Goal: Information Seeking & Learning: Learn about a topic

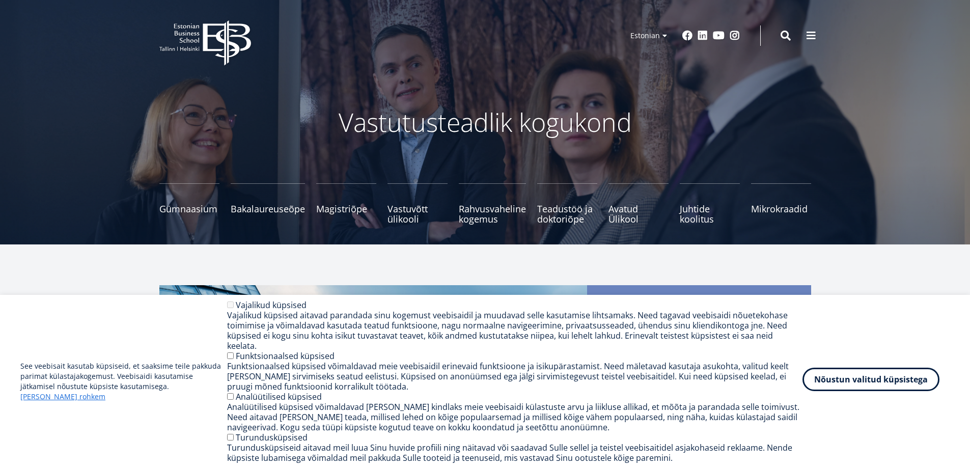
click at [838, 386] on button "Nõustun valitud küpsistega" at bounding box center [870, 379] width 137 height 23
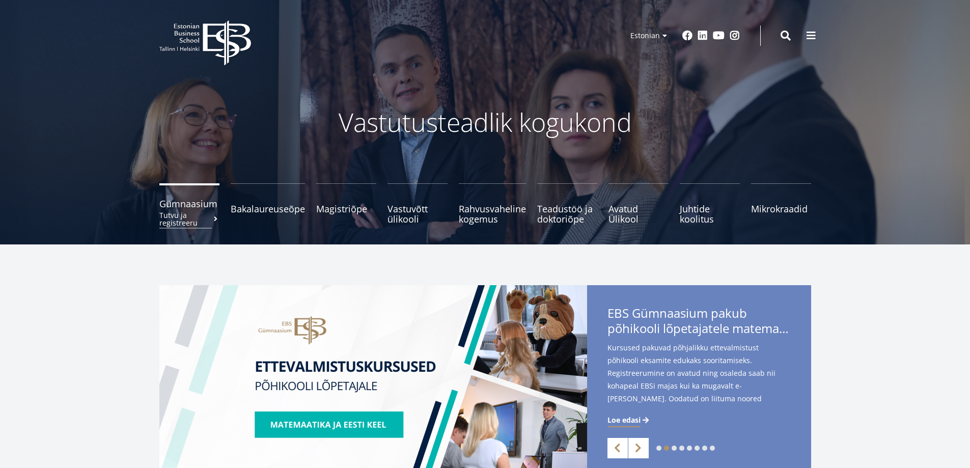
click at [174, 203] on span "Gümnaasium Tutvu ja registreeru" at bounding box center [189, 204] width 60 height 10
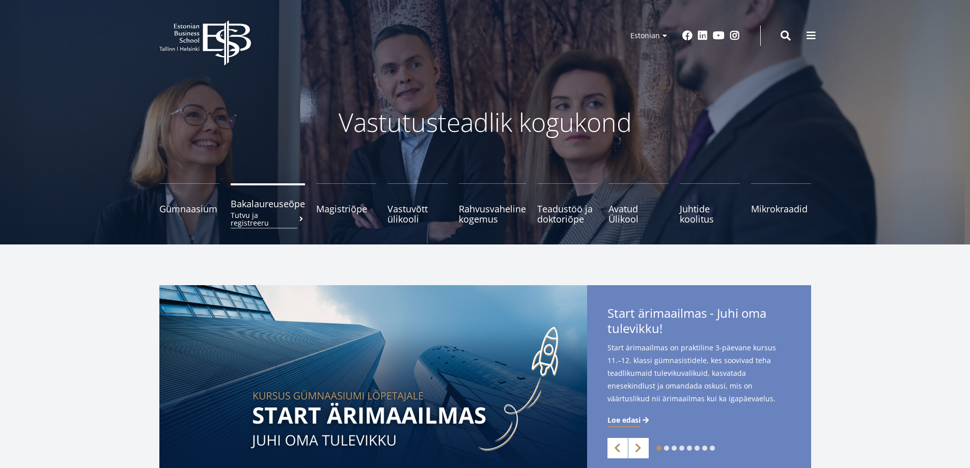
click at [276, 208] on span "Bakalaureuseõpe Tutvu ja registreeru" at bounding box center [268, 204] width 74 height 10
click at [172, 210] on link "Gümnaasium Tutvu ja registreeru" at bounding box center [189, 203] width 60 height 41
